Goal: Task Accomplishment & Management: Use online tool/utility

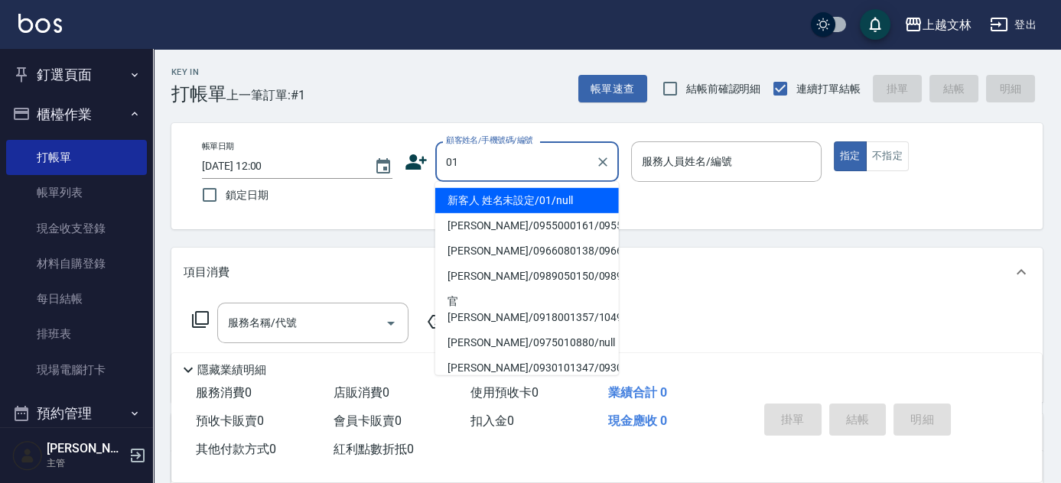
type input "新客人 姓名未設定/01/null"
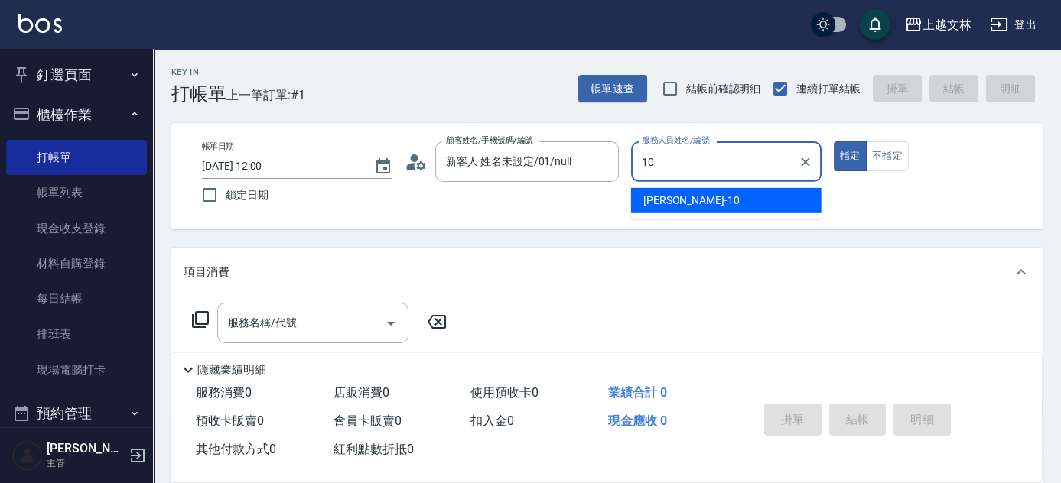
type input "[PERSON_NAME]-10"
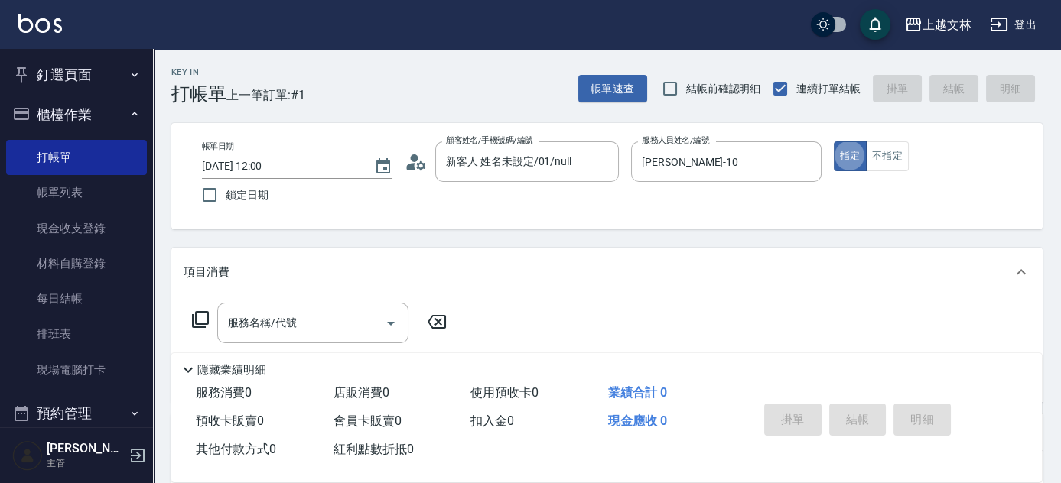
type button "true"
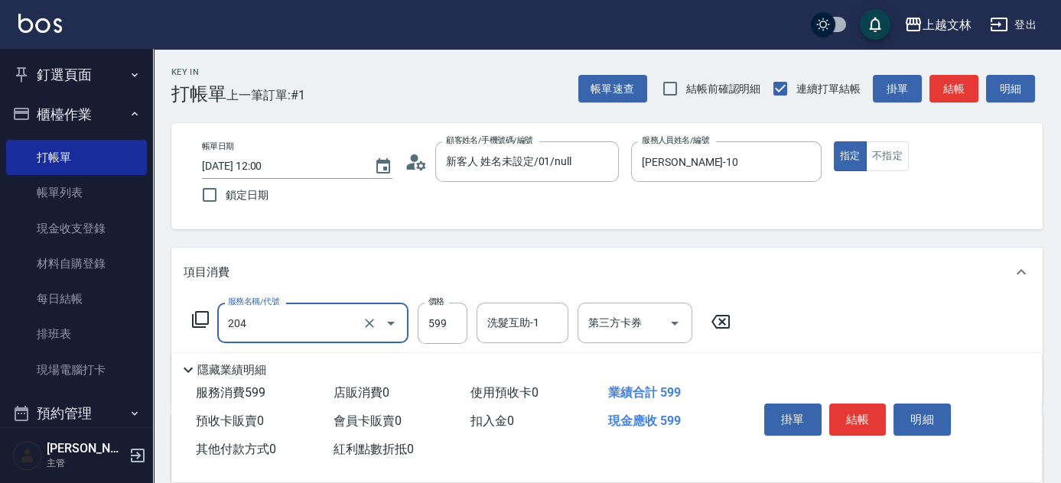
type input "A級洗+剪(204)"
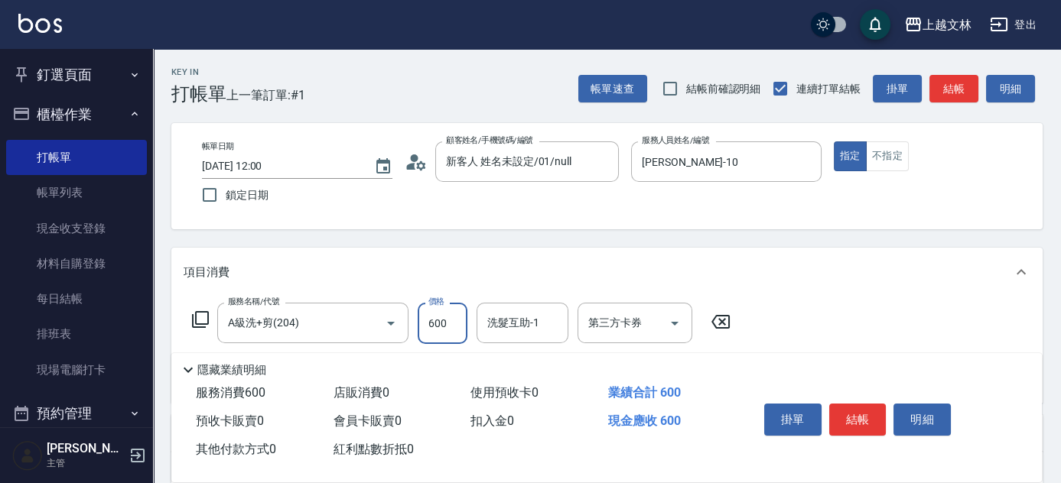
type input "600"
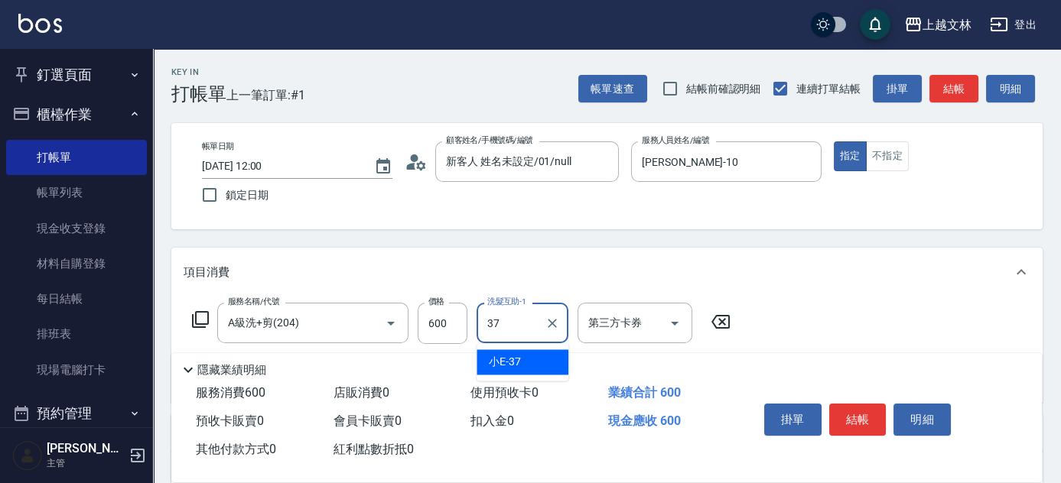
type input "小E-37"
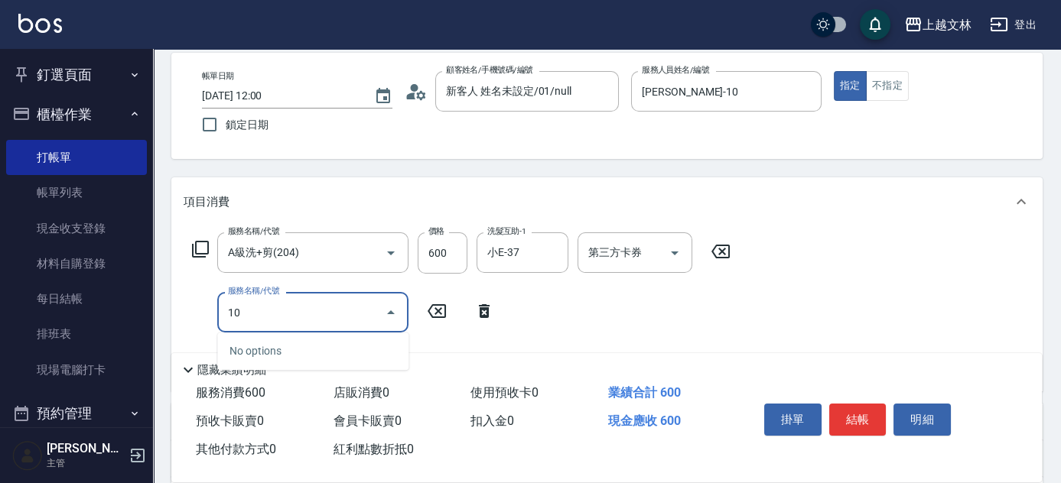
scroll to position [77, 0]
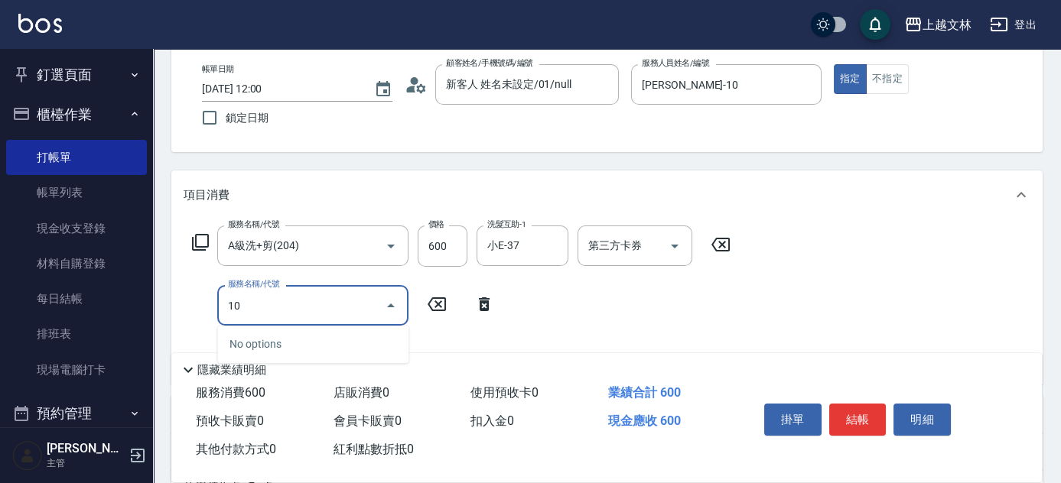
type input "10"
click at [483, 308] on icon at bounding box center [484, 305] width 11 height 14
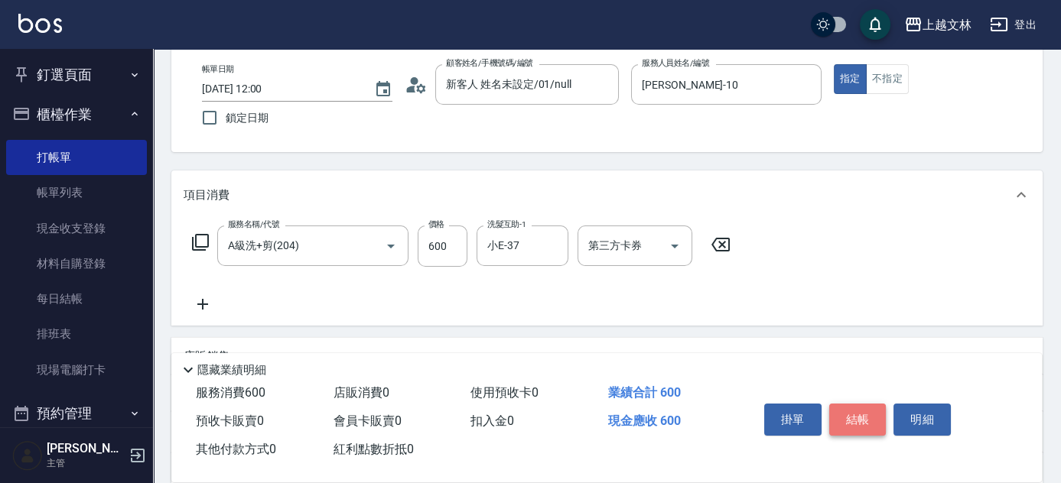
click at [851, 415] on button "結帳" at bounding box center [857, 420] width 57 height 32
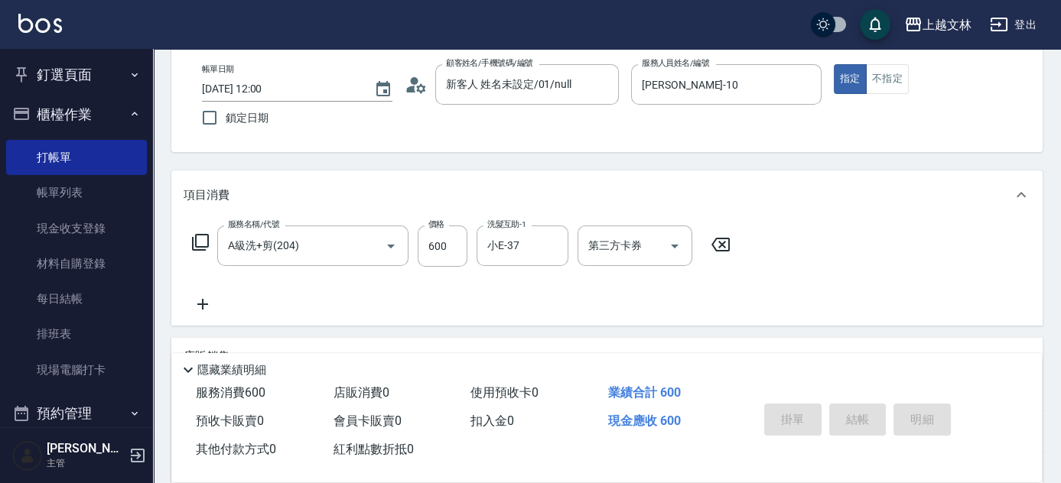
type input "[DATE] 12:58"
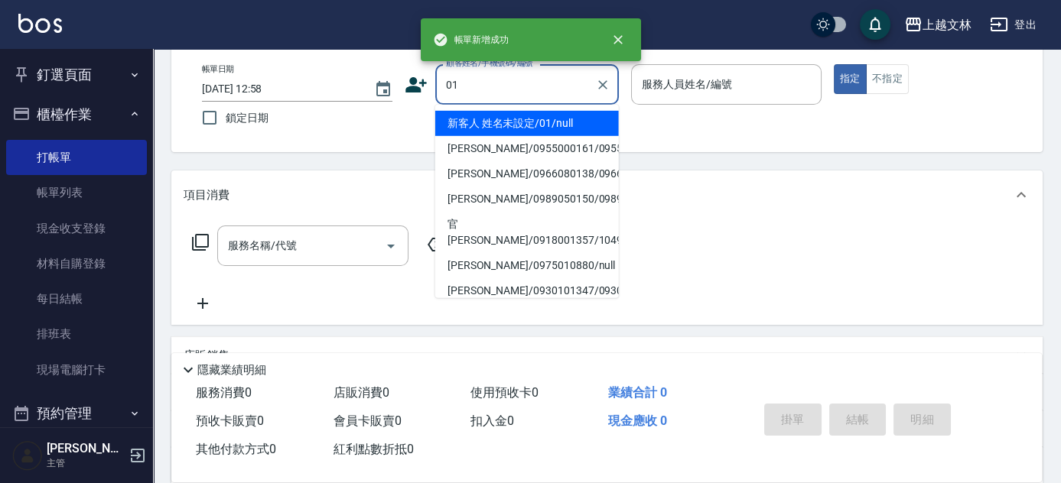
type input "新客人 姓名未設定/01/null"
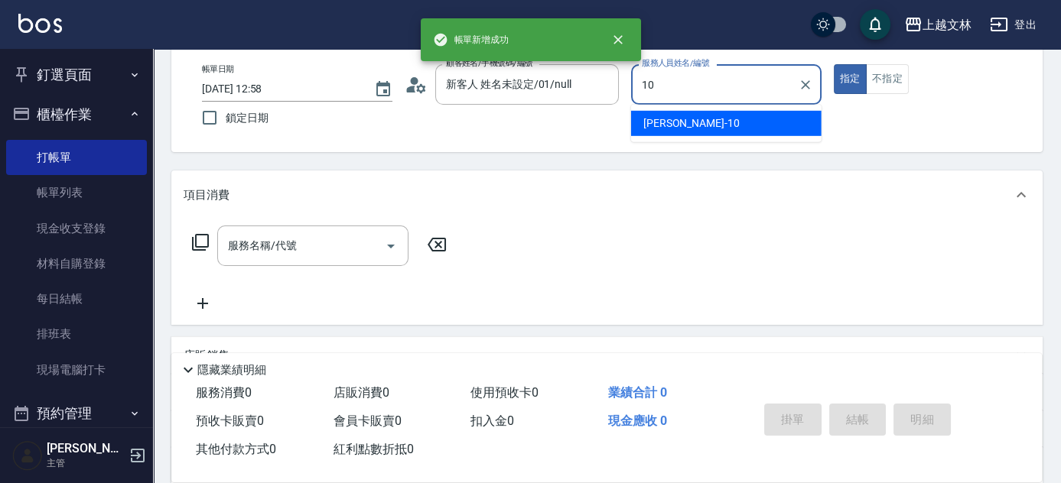
type input "[PERSON_NAME]-10"
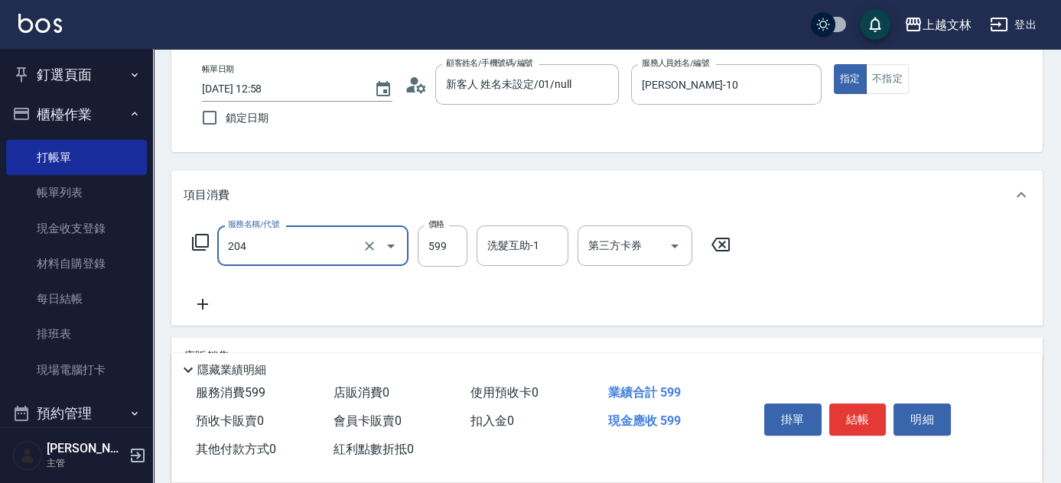
type input "A級洗+剪(204)"
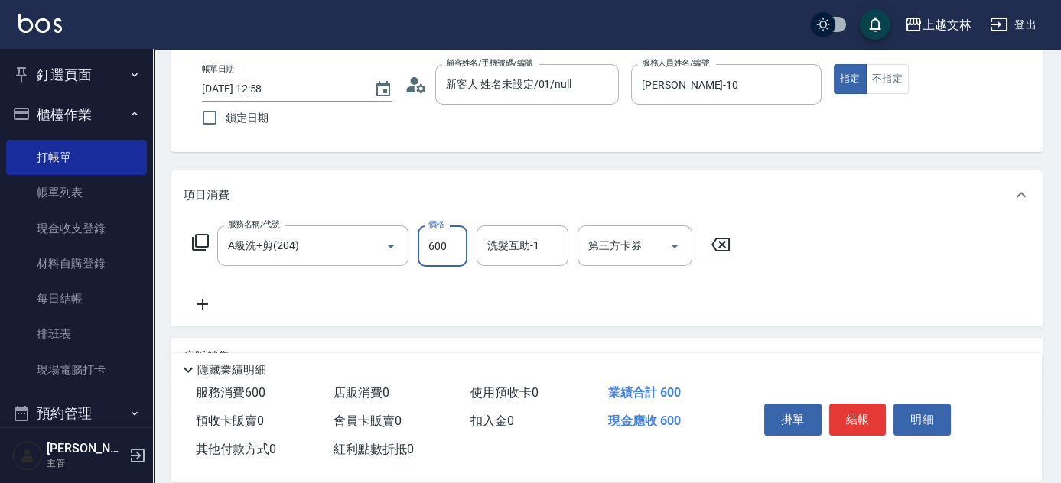
type input "600"
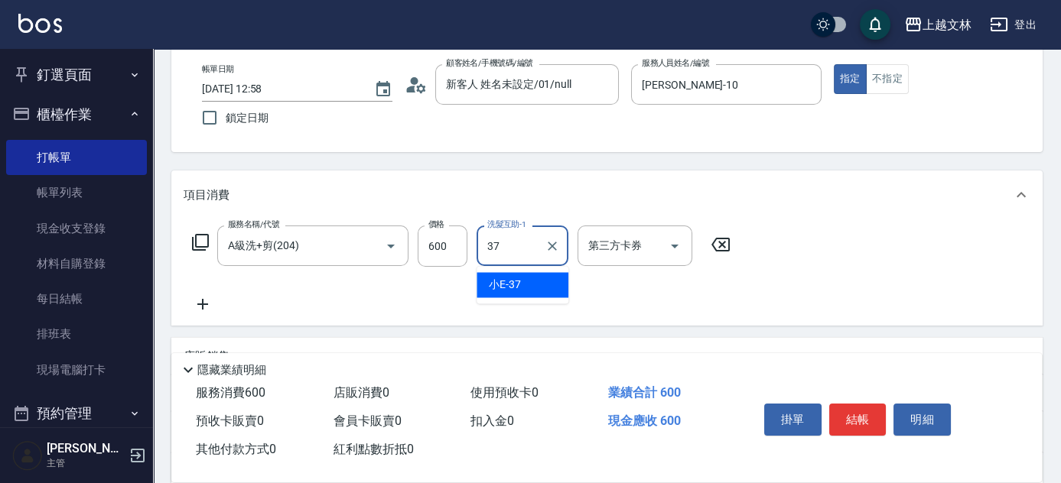
type input "小E-37"
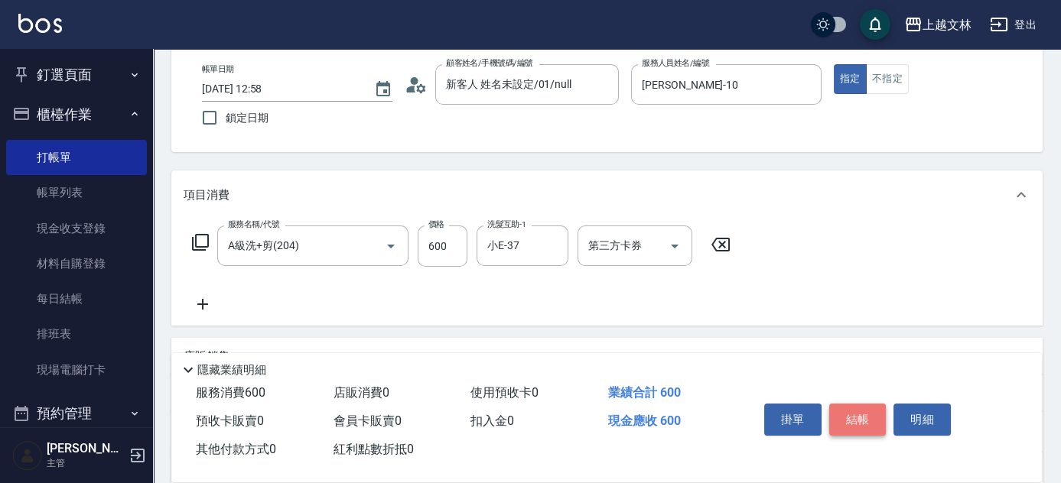
click at [853, 409] on button "結帳" at bounding box center [857, 420] width 57 height 32
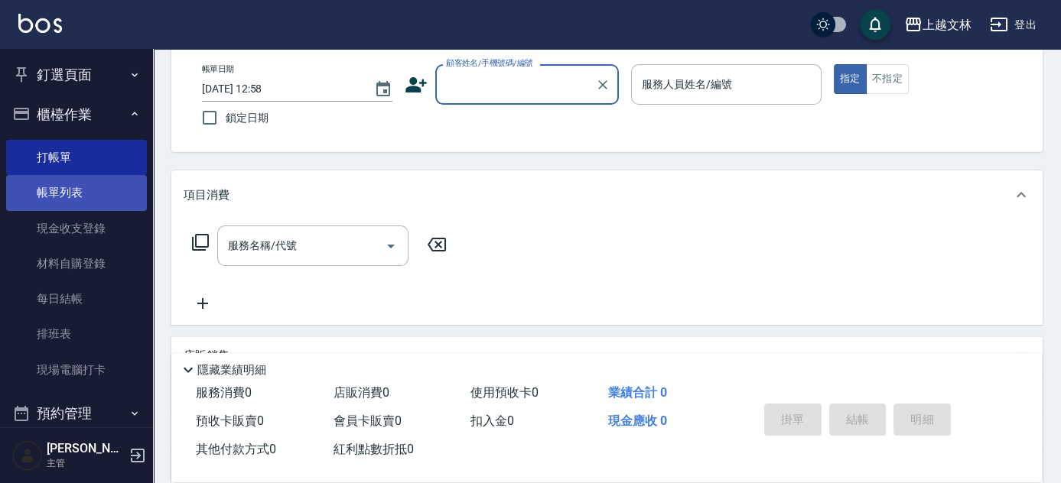
drag, startPoint x: 47, startPoint y: 184, endPoint x: 81, endPoint y: 181, distance: 33.8
click at [47, 184] on link "帳單列表" at bounding box center [76, 192] width 141 height 35
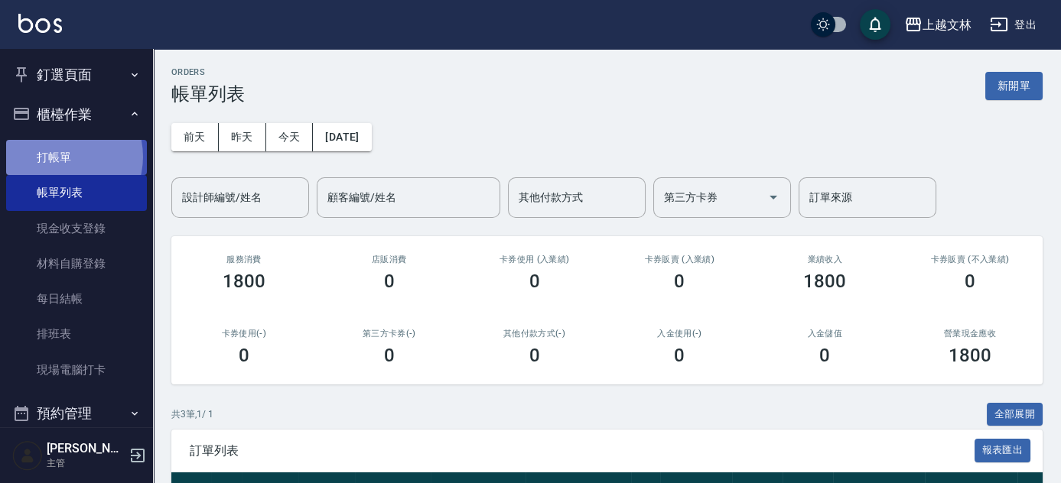
click at [61, 157] on link "打帳單" at bounding box center [76, 157] width 141 height 35
